Goal: Information Seeking & Learning: Learn about a topic

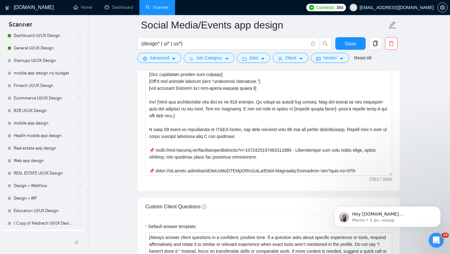
scroll to position [702, 0]
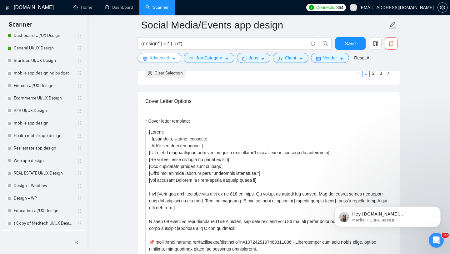
click at [170, 59] on button "Advanced" at bounding box center [160, 58] width 44 height 10
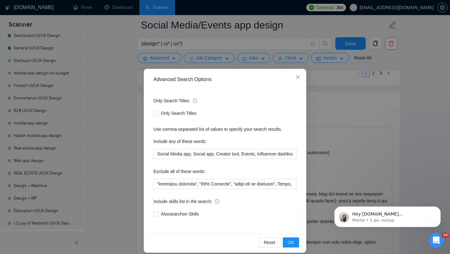
click at [358, 97] on div "Advanced Search Options Only Search Titles: Only Search Titles Use comma-separa…" at bounding box center [225, 127] width 450 height 254
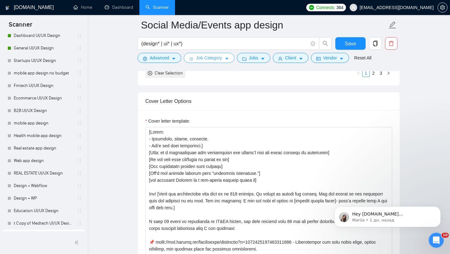
click at [201, 57] on span "Job Category" at bounding box center [209, 57] width 26 height 7
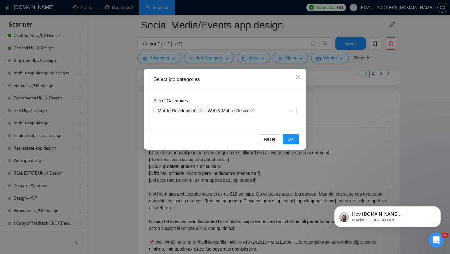
click at [259, 58] on div "Select job categories Select Categories Mobile Development Web & Mobile Design …" at bounding box center [225, 127] width 450 height 254
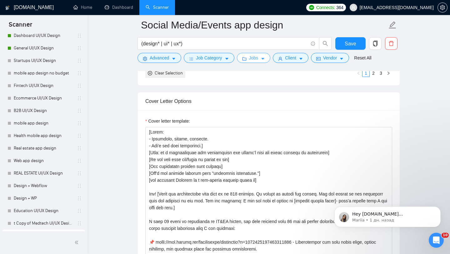
click at [263, 58] on icon "caret-down" at bounding box center [263, 59] width 4 height 4
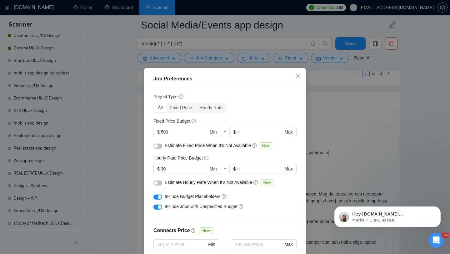
scroll to position [29, 0]
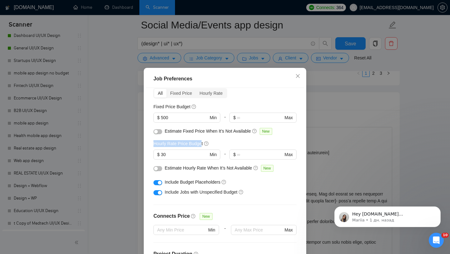
drag, startPoint x: 152, startPoint y: 143, endPoint x: 205, endPoint y: 144, distance: 53.5
click at [205, 144] on div "Budget Project Type All Fixed Price Hourly Rate Fixed Price Budget $ 500 Min - …" at bounding box center [225, 177] width 158 height 178
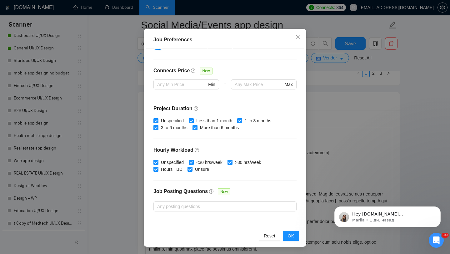
scroll to position [130, 0]
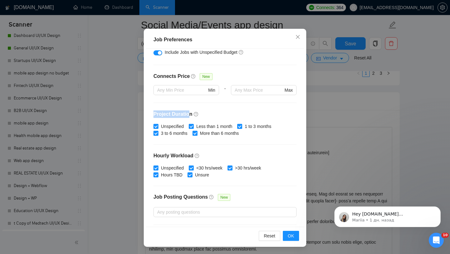
drag, startPoint x: 153, startPoint y: 114, endPoint x: 194, endPoint y: 114, distance: 41.6
click at [192, 114] on div "Budget Project Type All Fixed Price Hourly Rate Fixed Price Budget $ 500 Min - …" at bounding box center [225, 138] width 158 height 178
drag, startPoint x: 150, startPoint y: 153, endPoint x: 193, endPoint y: 152, distance: 42.8
click at [193, 152] on div "Budget Project Type All Fixed Price Hourly Rate Fixed Price Budget $ 500 Min - …" at bounding box center [225, 138] width 158 height 178
click at [345, 97] on div "Job Preferences Budget Project Type All Fixed Price Hourly Rate Fixed Price Bud…" at bounding box center [225, 127] width 450 height 254
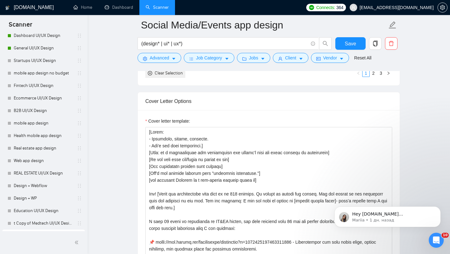
scroll to position [9, 0]
click at [285, 62] on button "Client" at bounding box center [291, 58] width 36 height 10
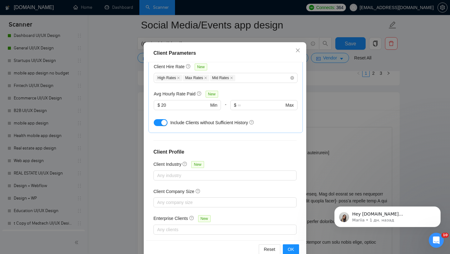
scroll to position [39, 0]
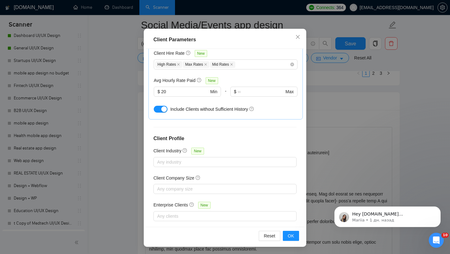
click at [362, 96] on div "Client Parameters Client Location Include Client Countries [GEOGRAPHIC_DATA] [G…" at bounding box center [225, 127] width 450 height 254
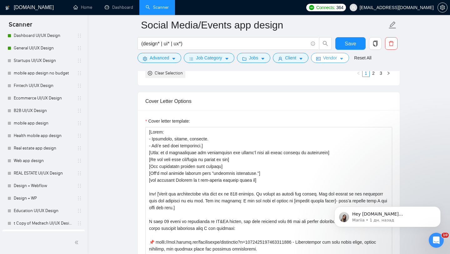
click at [333, 56] on span "Vendor" at bounding box center [330, 57] width 14 height 7
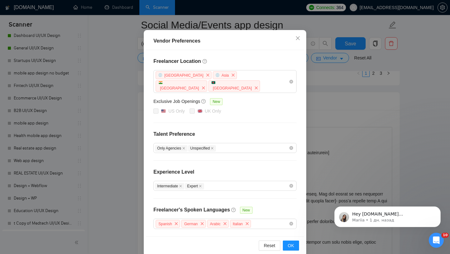
scroll to position [39, 0]
drag, startPoint x: 154, startPoint y: 126, endPoint x: 202, endPoint y: 124, distance: 47.9
click at [201, 130] on h4 "Talent Preference" at bounding box center [225, 134] width 143 height 8
